Goal: Check status: Check status

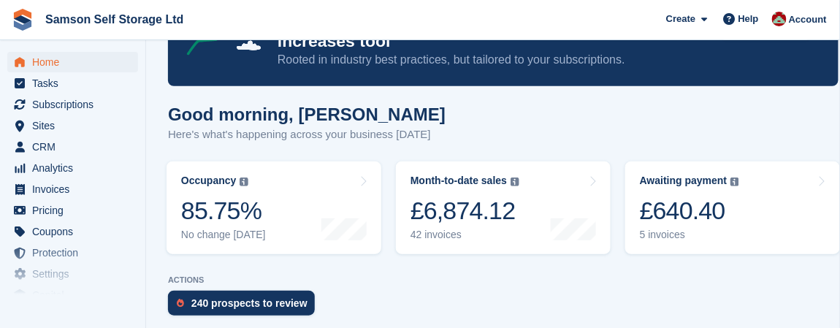
scroll to position [95, 0]
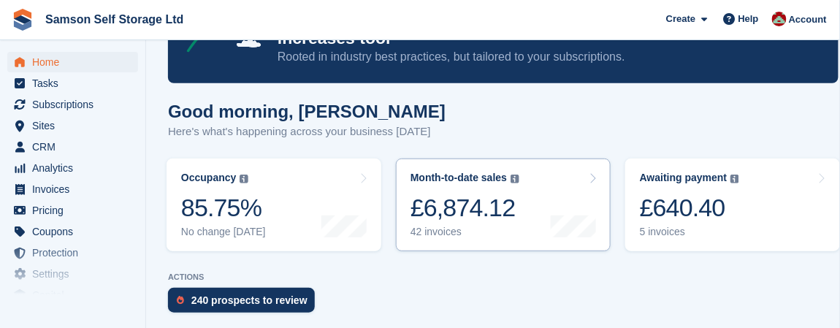
click at [492, 226] on div "42 invoices" at bounding box center [465, 232] width 109 height 12
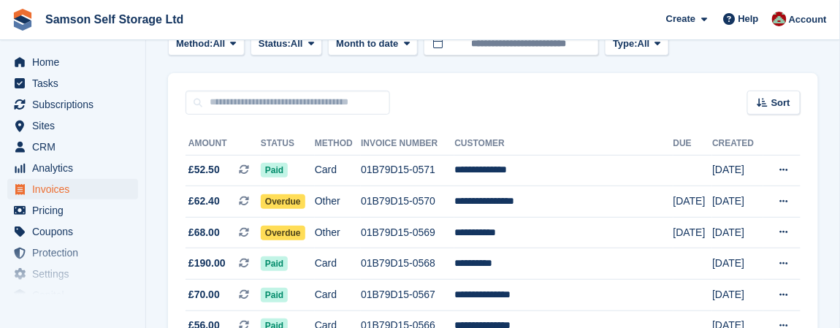
scroll to position [97, 0]
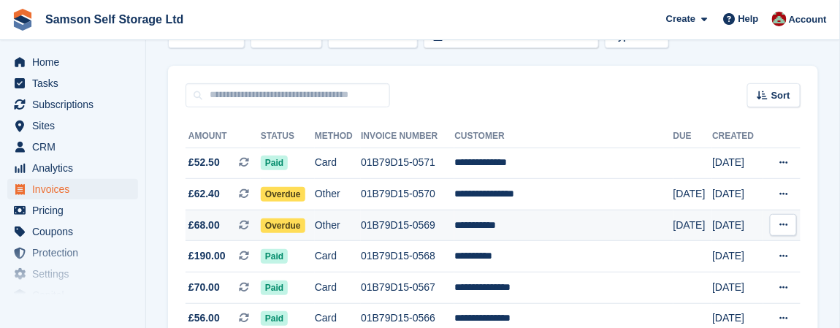
click at [297, 226] on span "Overdue" at bounding box center [283, 225] width 45 height 15
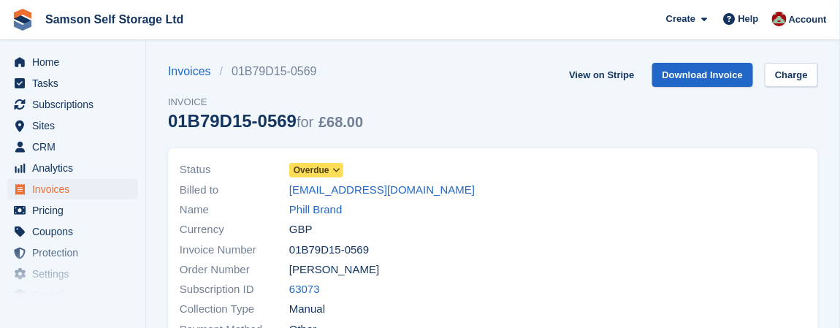
click at [332, 170] on icon at bounding box center [336, 170] width 8 height 9
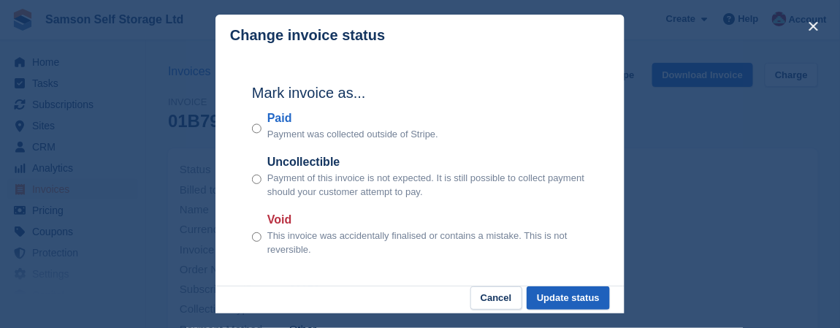
click at [578, 307] on button "Update status" at bounding box center [568, 298] width 83 height 24
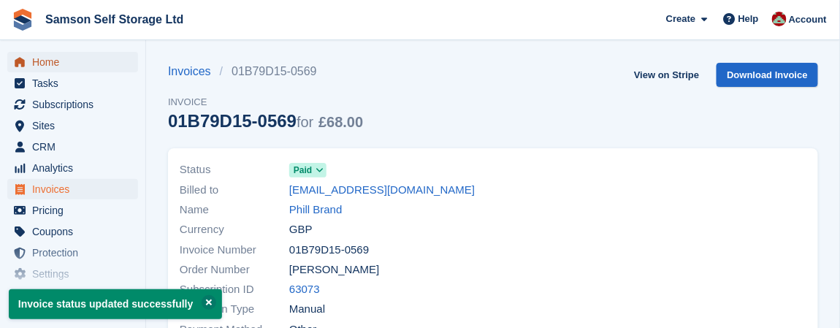
click at [56, 61] on span "Home" at bounding box center [76, 62] width 88 height 20
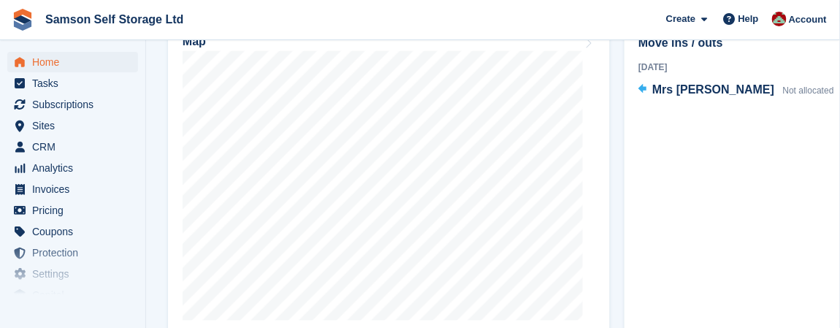
scroll to position [475, 0]
